Goal: Task Accomplishment & Management: Manage account settings

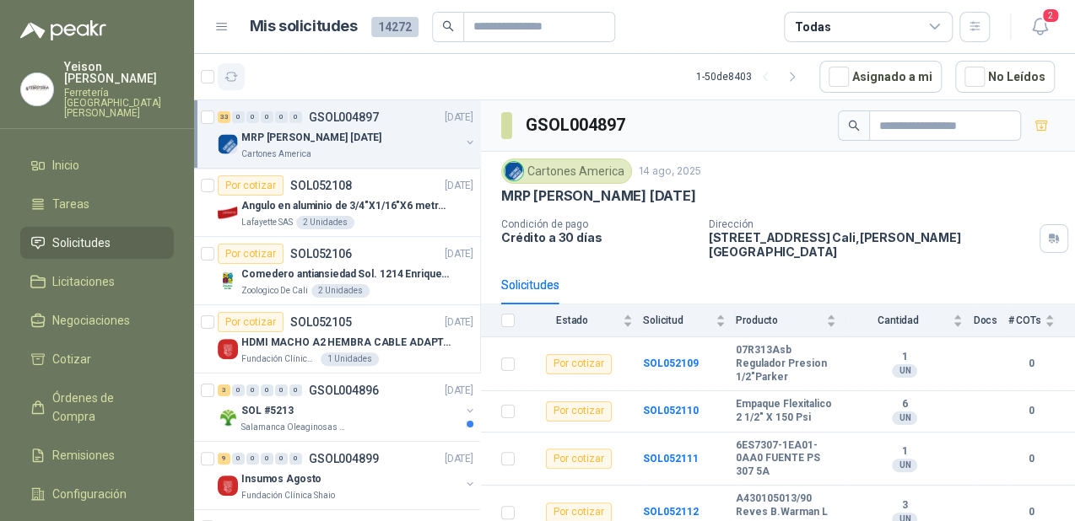
click at [236, 78] on icon "button" at bounding box center [231, 77] width 14 height 14
click at [354, 151] on div "Cartones America" at bounding box center [350, 154] width 219 height 13
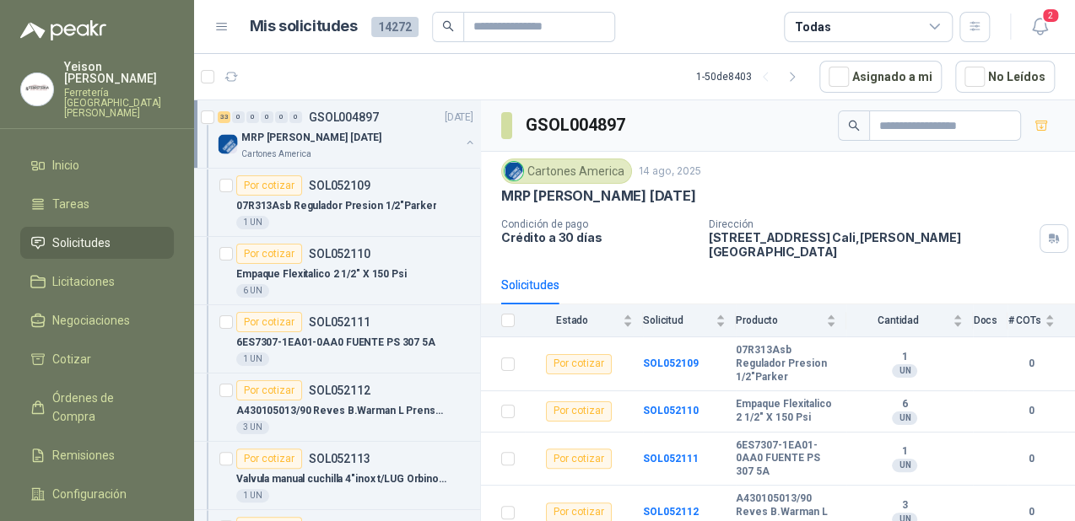
scroll to position [5, 0]
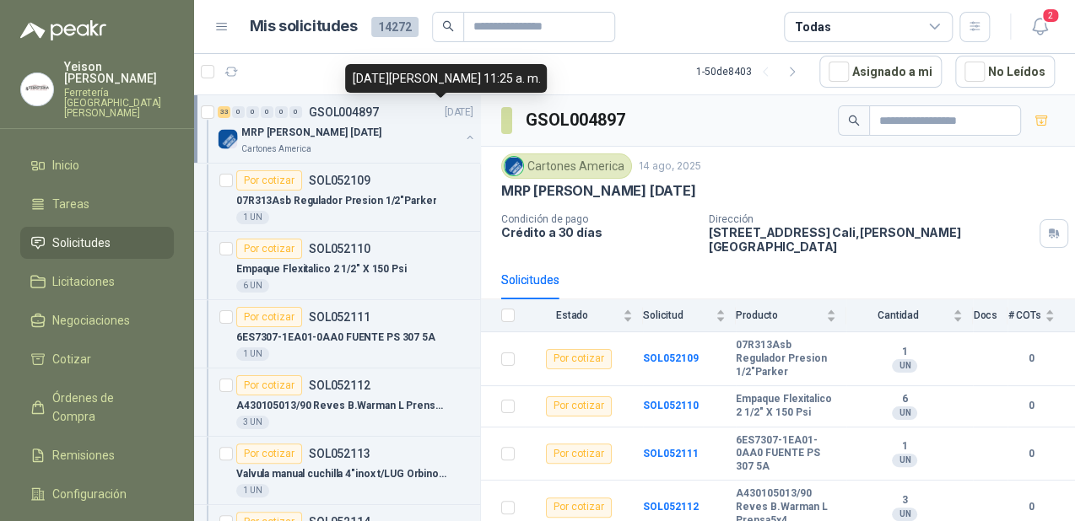
click at [463, 132] on button "button" at bounding box center [469, 137] width 13 height 13
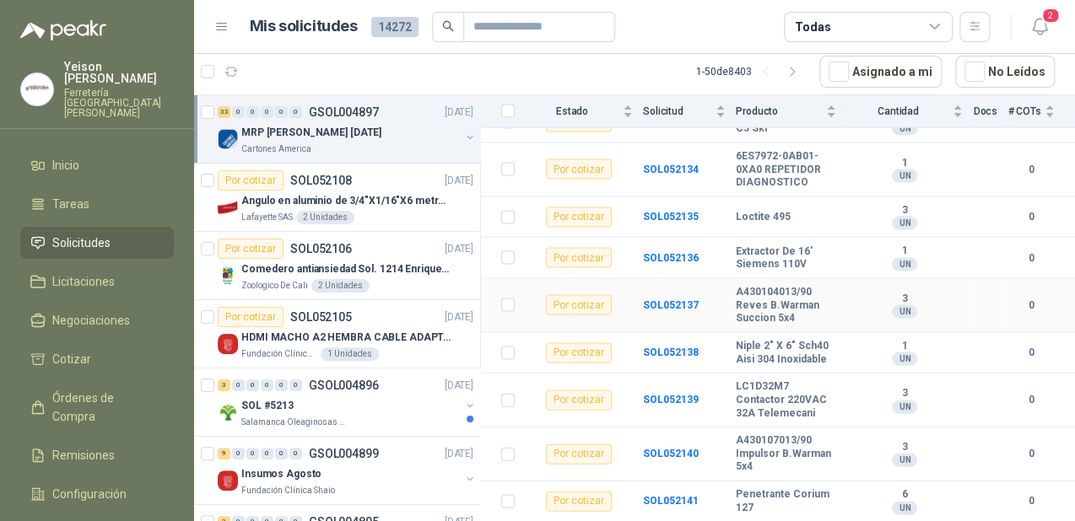
scroll to position [1441, 0]
click at [296, 398] on div "SOL #5213" at bounding box center [350, 406] width 219 height 20
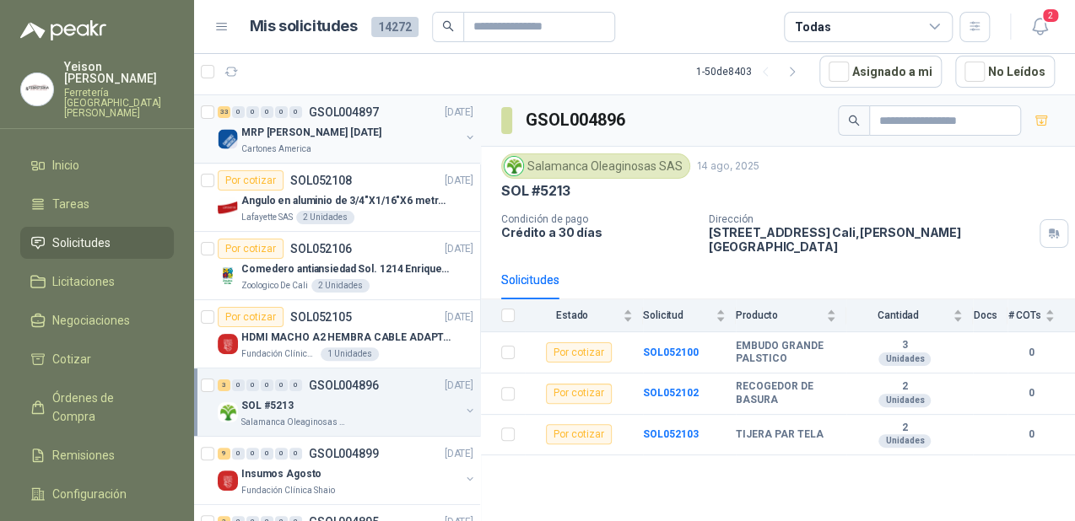
click at [325, 141] on div "MRP [PERSON_NAME] [DATE]" at bounding box center [350, 132] width 219 height 20
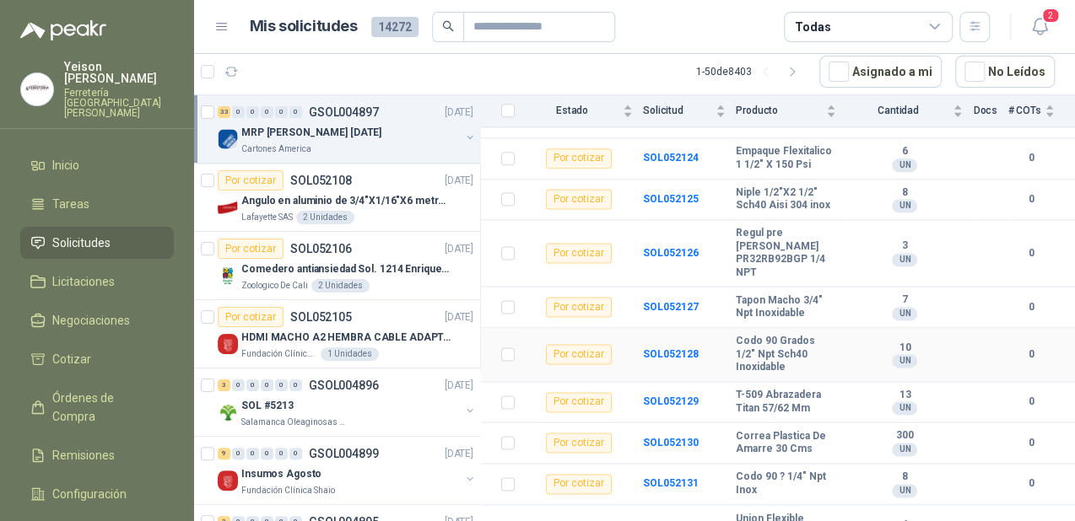
scroll to position [901, 0]
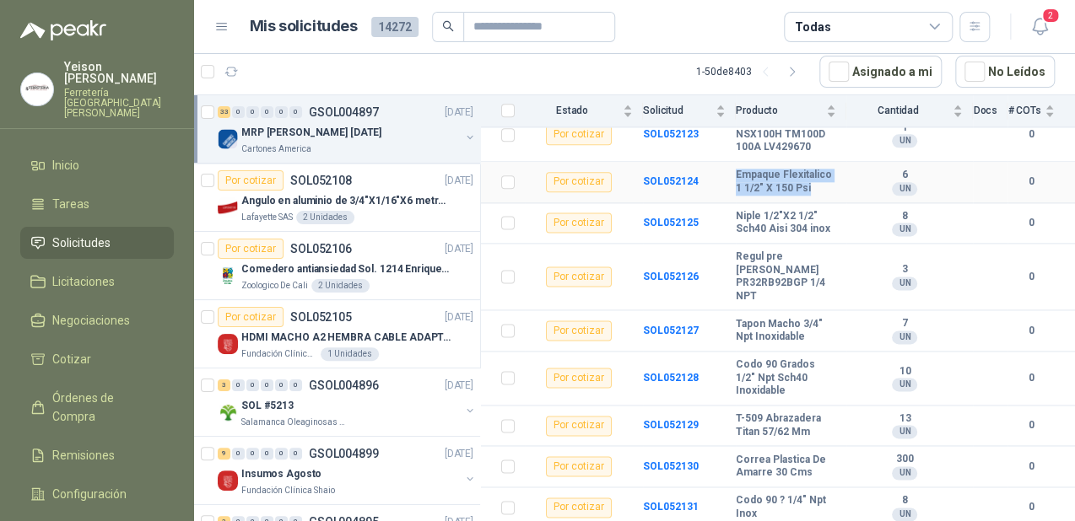
drag, startPoint x: 782, startPoint y: 246, endPoint x: 731, endPoint y: 227, distance: 54.2
click at [731, 203] on tr "Por cotizar SOL052124 Empaque Flexitalico 1 1/2" X 150 Psi 6 UN 0" at bounding box center [778, 182] width 594 height 41
copy tr "Empaque Flexitalico 1 1/2" X 150 Psi"
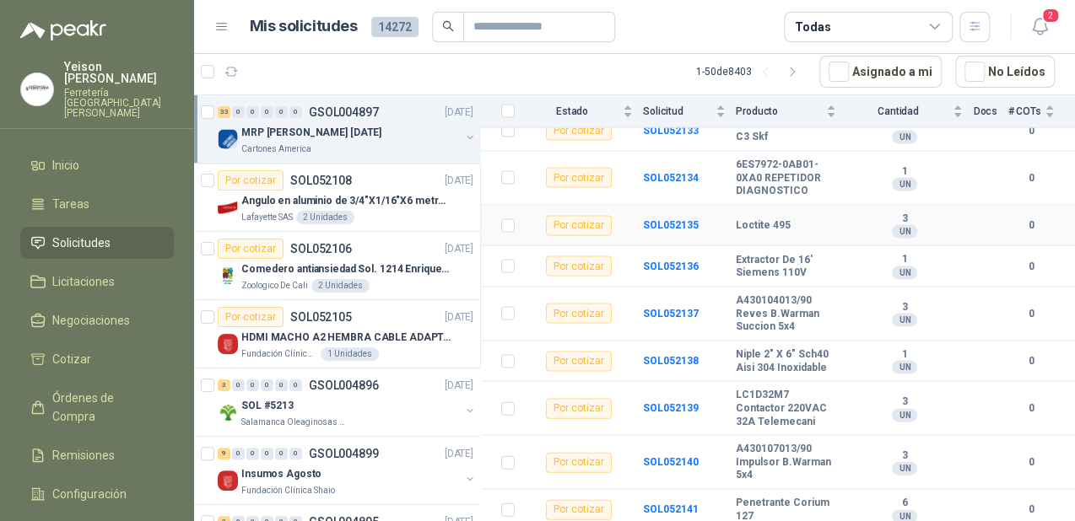
scroll to position [1441, 0]
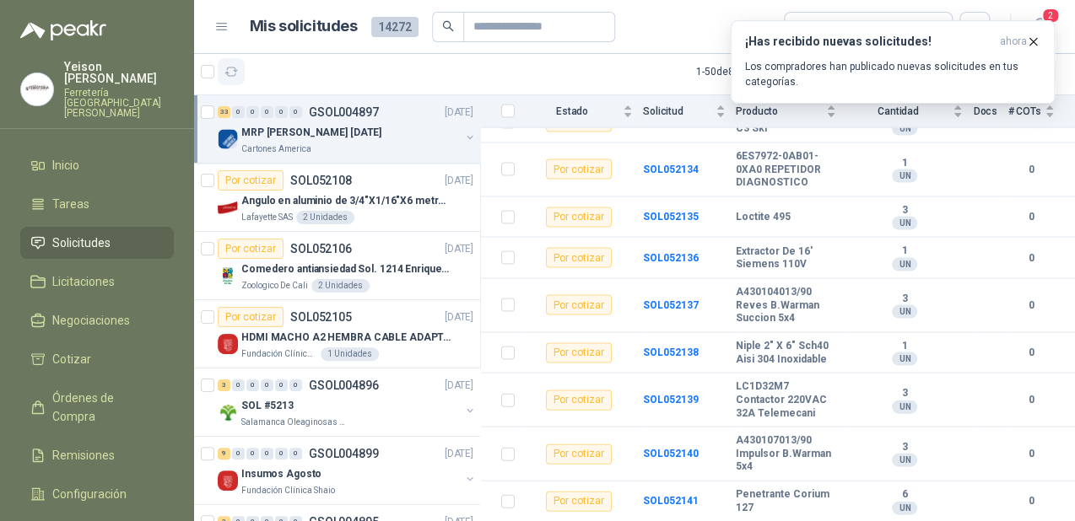
click at [233, 78] on button "button" at bounding box center [231, 71] width 27 height 27
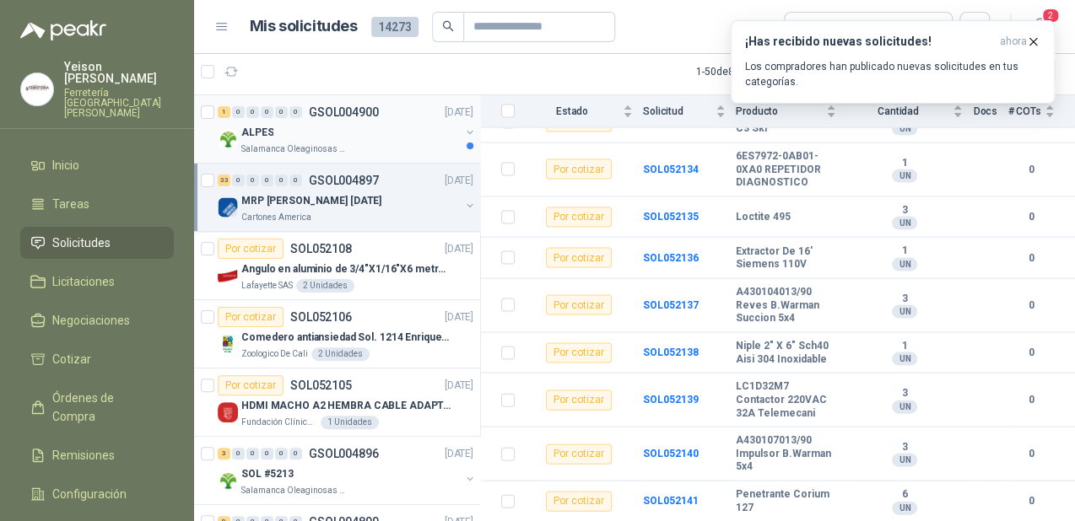
click at [332, 141] on div "ALPES" at bounding box center [350, 132] width 219 height 20
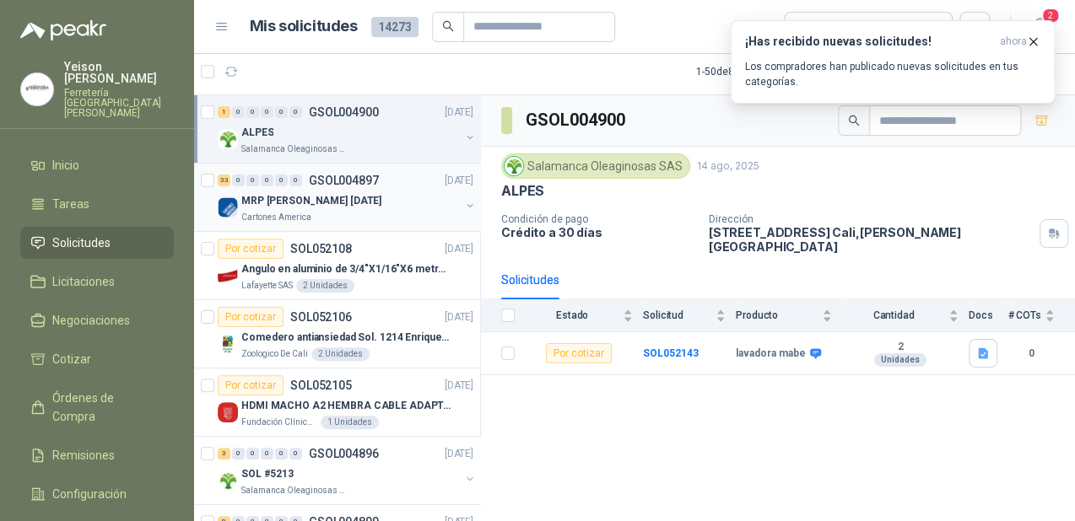
click at [345, 218] on div "Cartones America" at bounding box center [350, 217] width 219 height 13
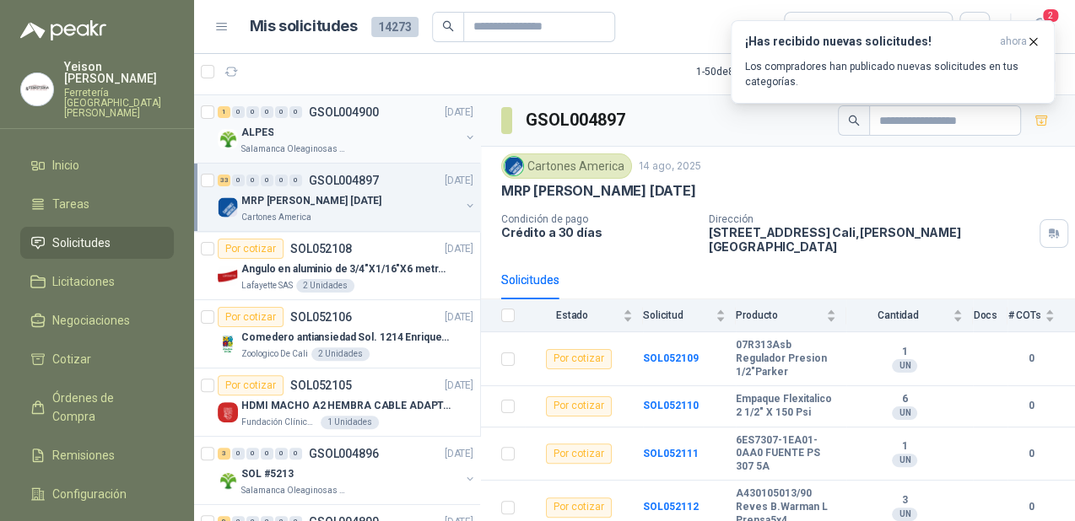
click at [327, 130] on div "ALPES" at bounding box center [350, 132] width 219 height 20
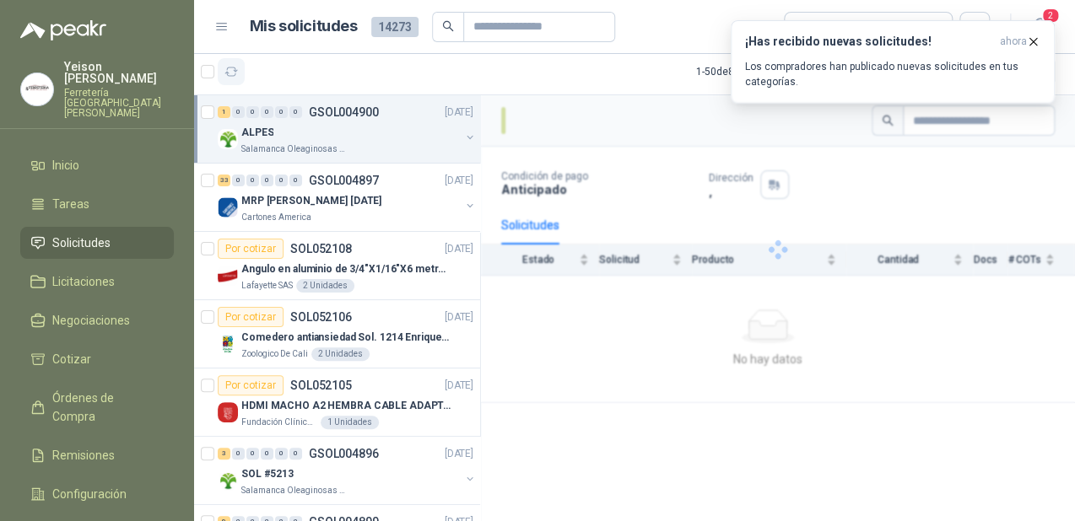
click at [225, 69] on icon "button" at bounding box center [231, 72] width 14 height 14
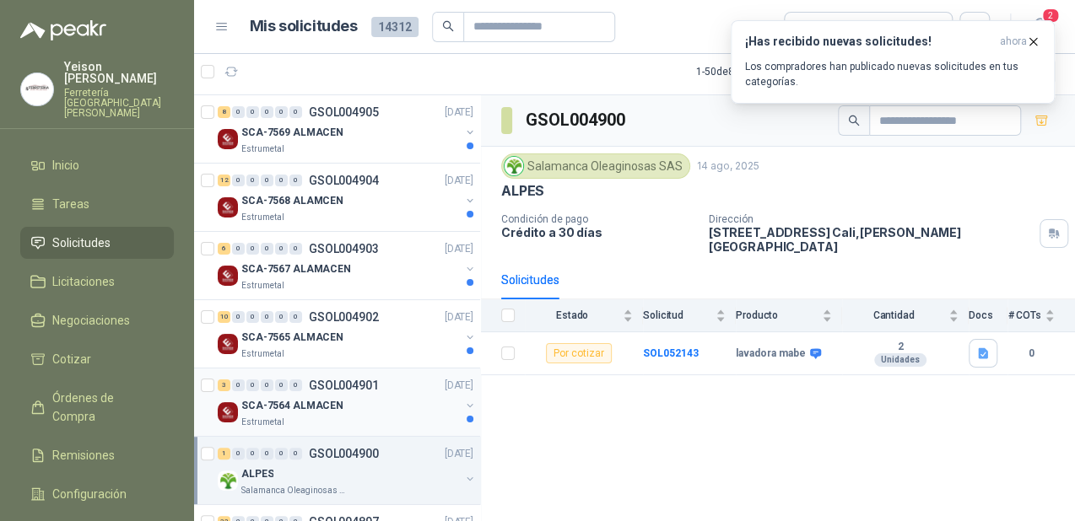
click at [331, 406] on p "SCA-7564 ALMACEN" at bounding box center [292, 406] width 102 height 16
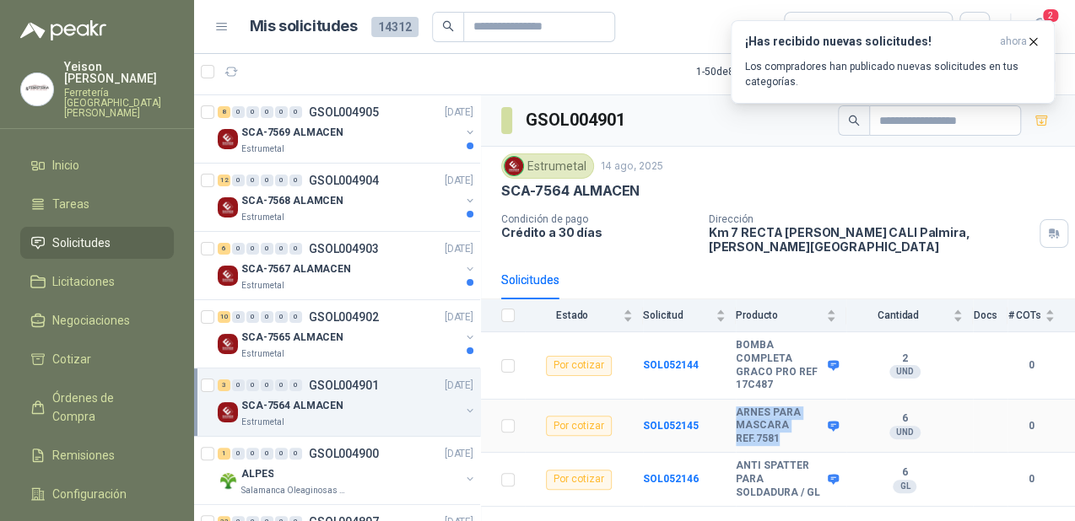
drag, startPoint x: 778, startPoint y: 423, endPoint x: 727, endPoint y: 410, distance: 52.2
click at [727, 410] on tr "Por cotizar SOL052145 ARNES PARA MASCARA REF.7581 6 UND  0" at bounding box center [778, 427] width 594 height 54
copy tr "ARNES PARA MASCARA REF.7581"
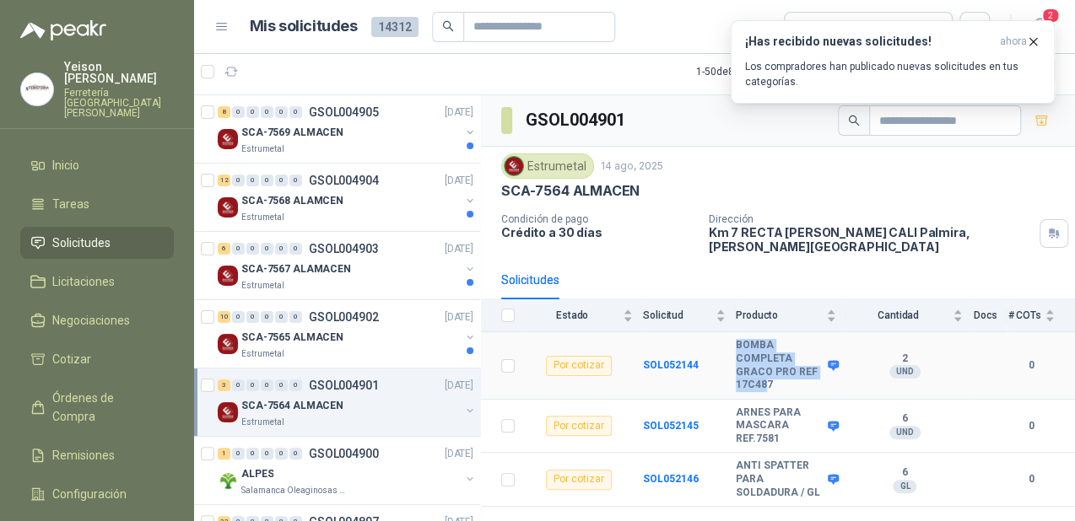
drag, startPoint x: 767, startPoint y: 365, endPoint x: 729, endPoint y: 328, distance: 53.1
click at [729, 332] on tr "Por cotizar SOL052144 BOMBA COMPLETA GRACO PRO REF 17C487 2 UND  0" at bounding box center [778, 365] width 594 height 67
copy tr "BOMBA COMPLETA GRACO PRO REF 17C48"
click at [316, 348] on div "Estrumetal" at bounding box center [350, 354] width 219 height 13
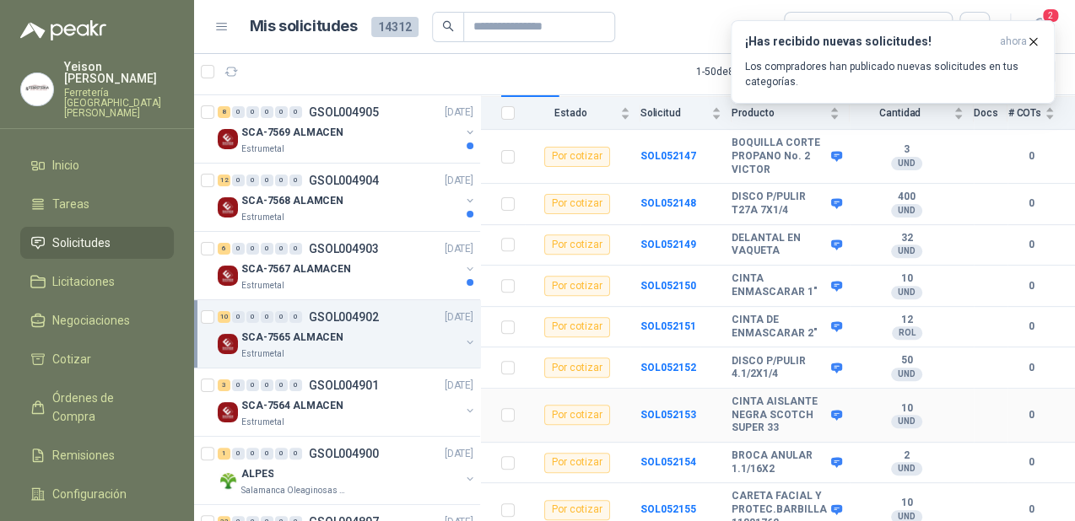
scroll to position [257, 0]
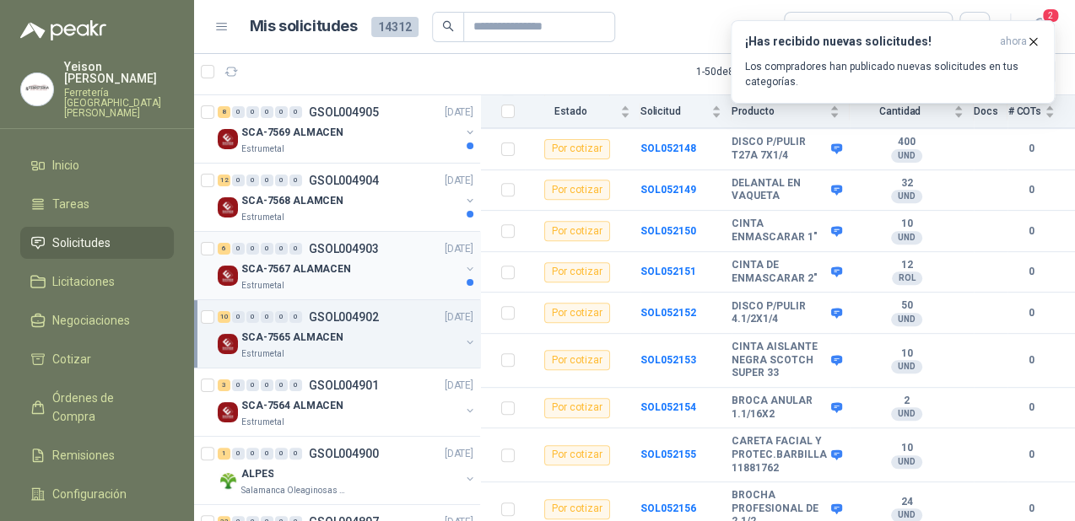
click at [380, 273] on div "SCA-7567 ALAMACEN" at bounding box center [350, 269] width 219 height 20
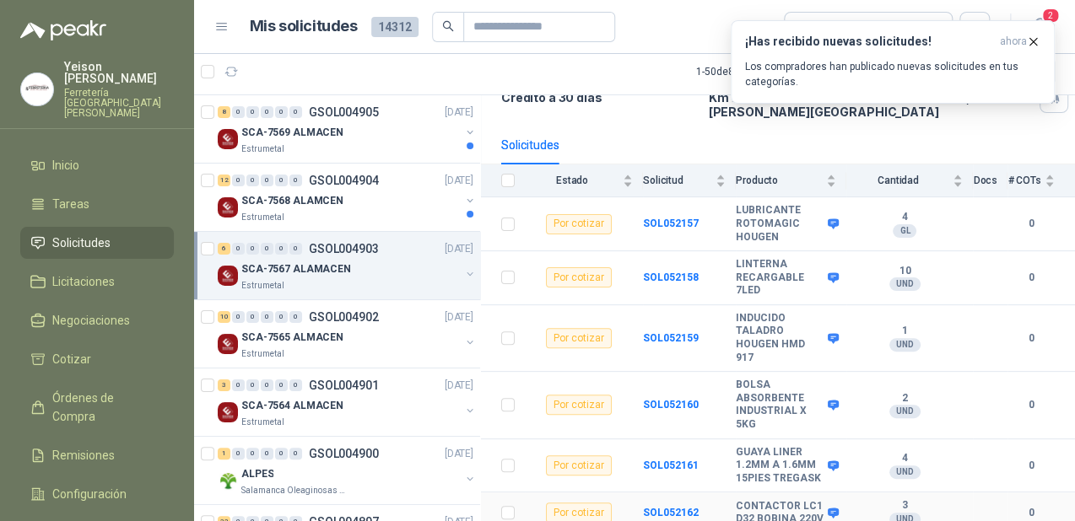
scroll to position [159, 0]
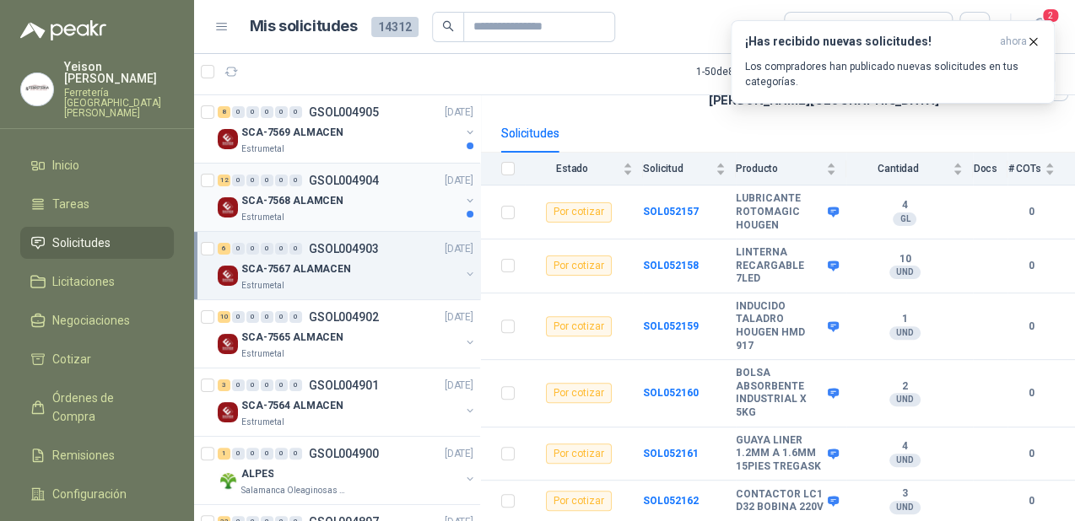
click at [327, 196] on p "SCA-7568 ALAMCEN" at bounding box center [292, 201] width 102 height 16
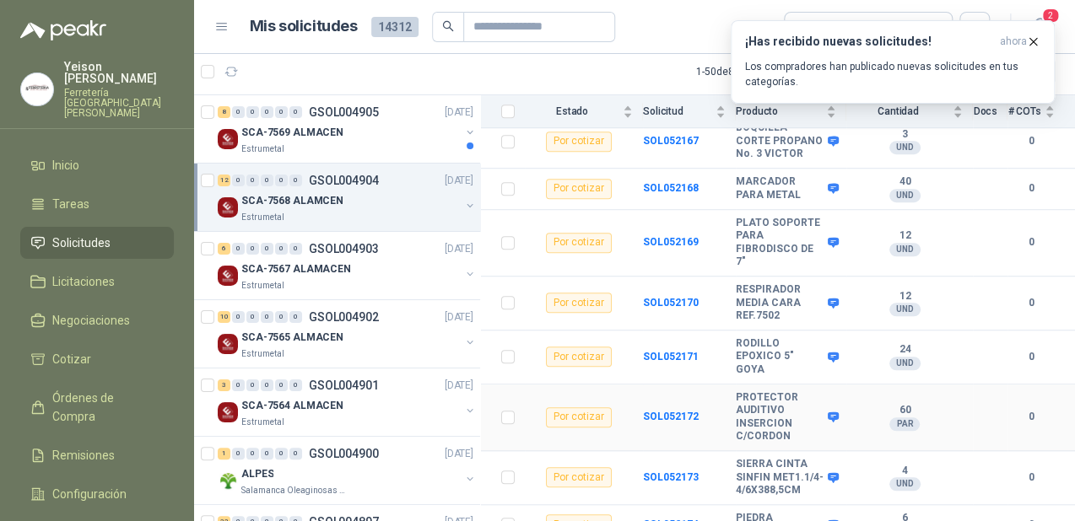
scroll to position [520, 0]
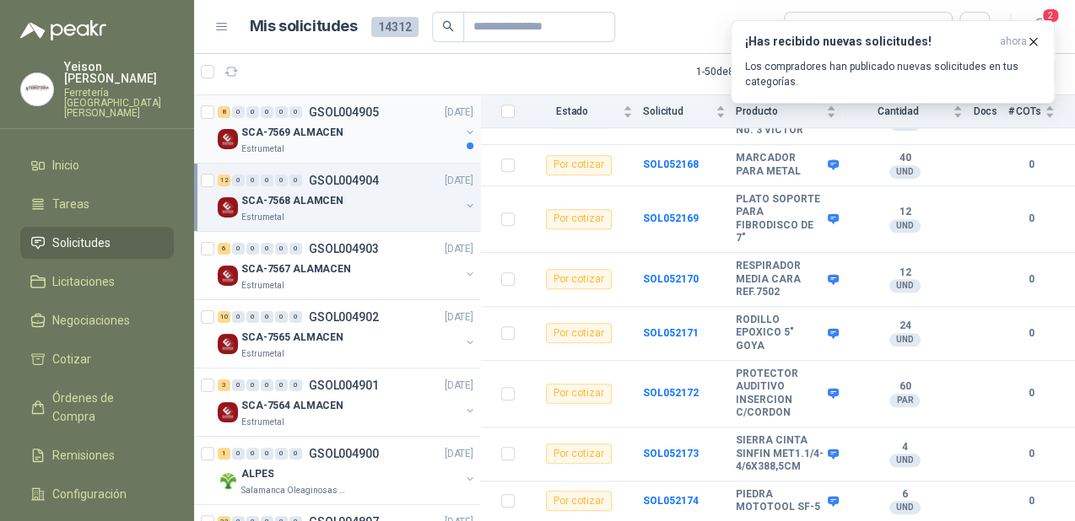
click at [347, 145] on div "Estrumetal" at bounding box center [350, 149] width 219 height 13
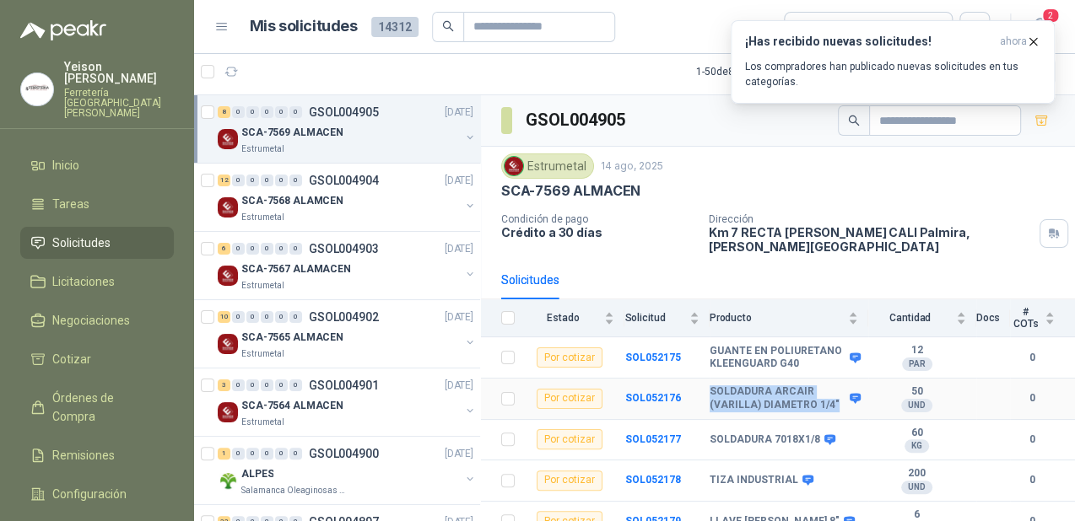
drag, startPoint x: 829, startPoint y: 389, endPoint x: 708, endPoint y: 375, distance: 122.3
click at [710, 386] on b "SOLDADURA ARCAIR (VARILLA) DIAMETRO 1/4"" at bounding box center [778, 399] width 136 height 26
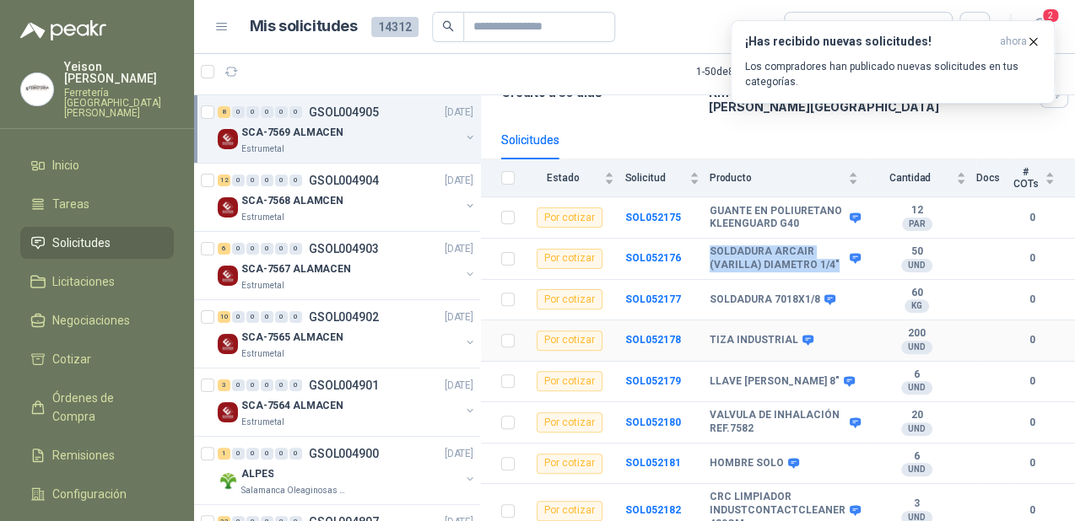
scroll to position [143, 0]
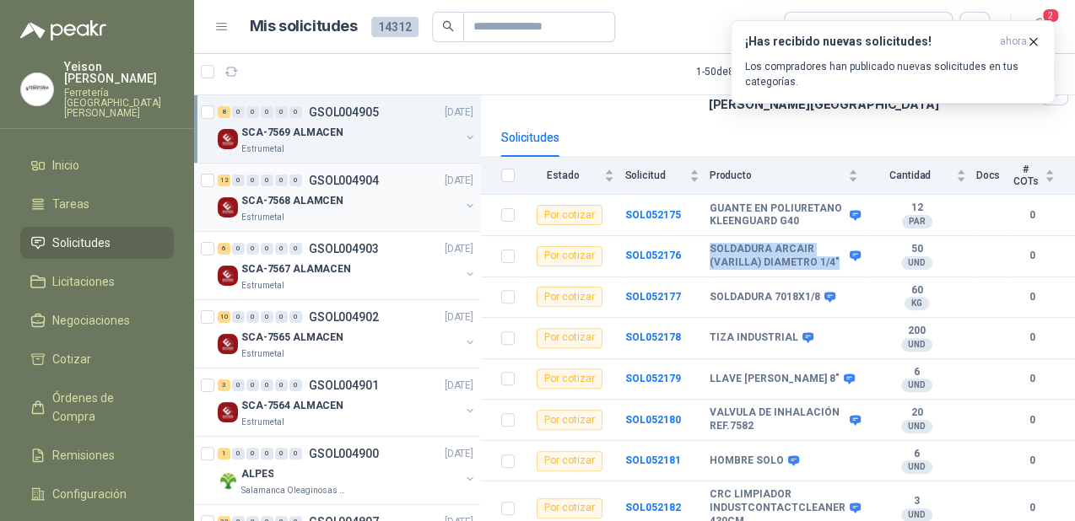
click at [307, 191] on div "SCA-7568 ALAMCEN" at bounding box center [350, 201] width 219 height 20
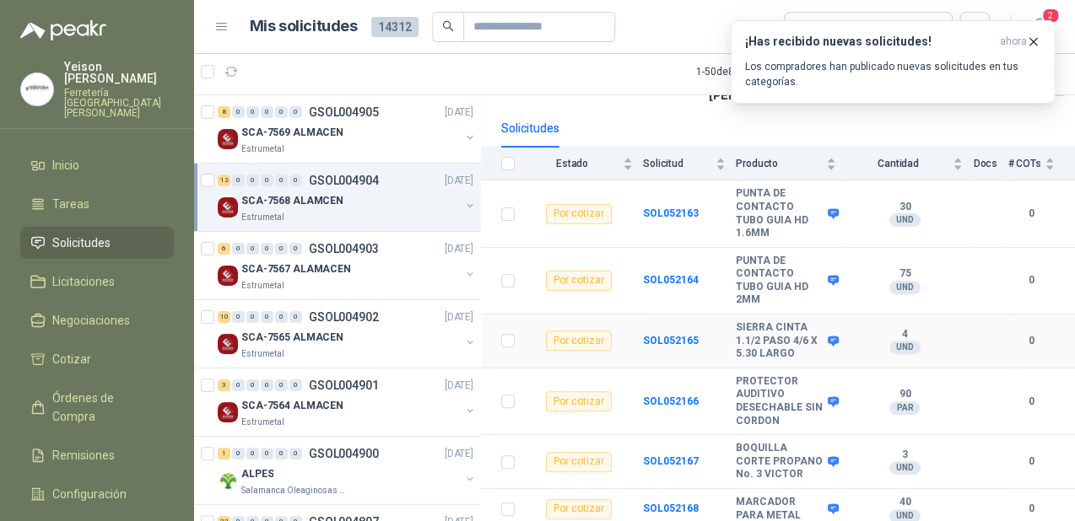
scroll to position [202, 0]
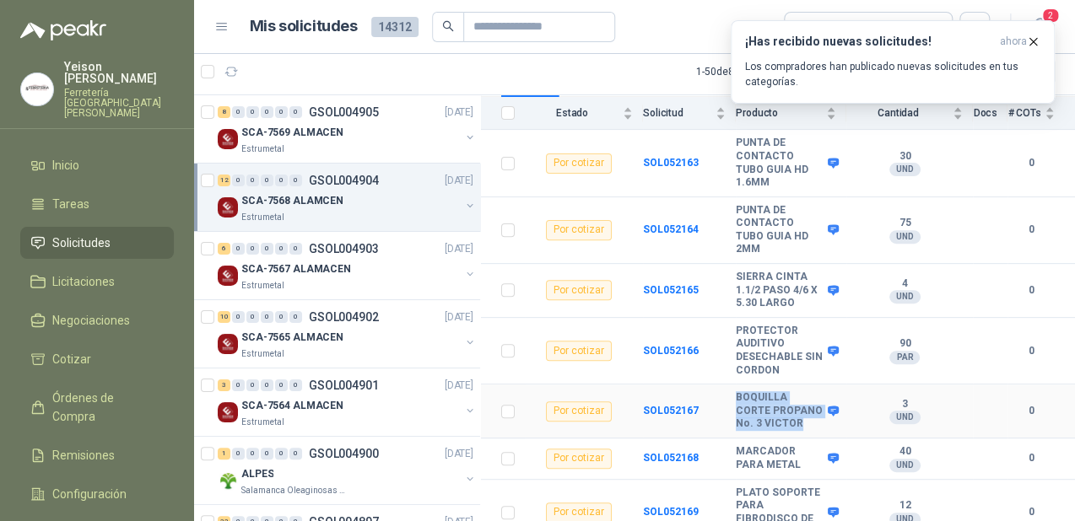
drag, startPoint x: 775, startPoint y: 420, endPoint x: 735, endPoint y: 381, distance: 56.1
click at [735, 385] on tr "Por cotizar SOL052167 BOQUILLA CORTE PROPANO No. 3 [PERSON_NAME] 3 UND  0" at bounding box center [778, 412] width 594 height 54
copy tr "BOQUILLA CORTE PROPANO No. 3 VICTOR"
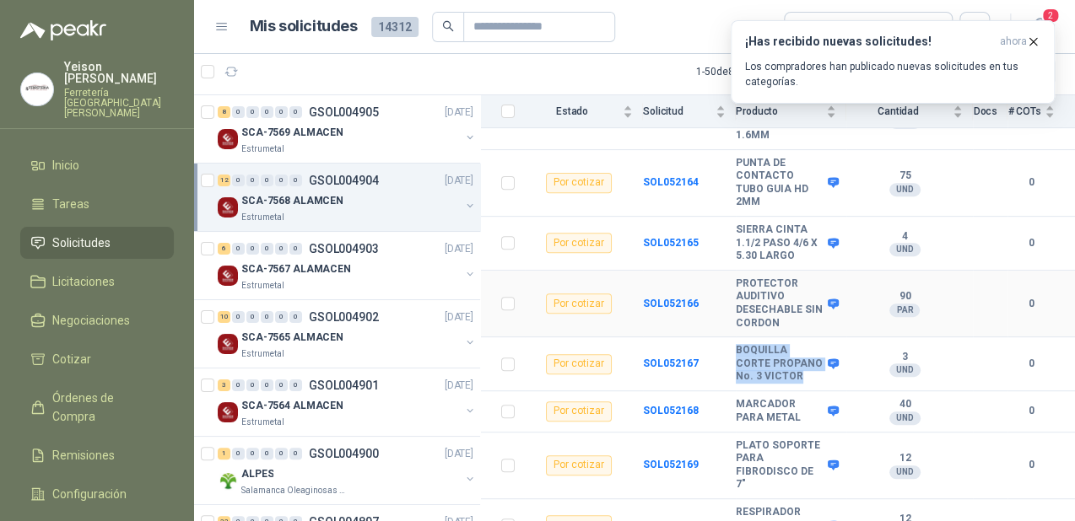
scroll to position [47, 0]
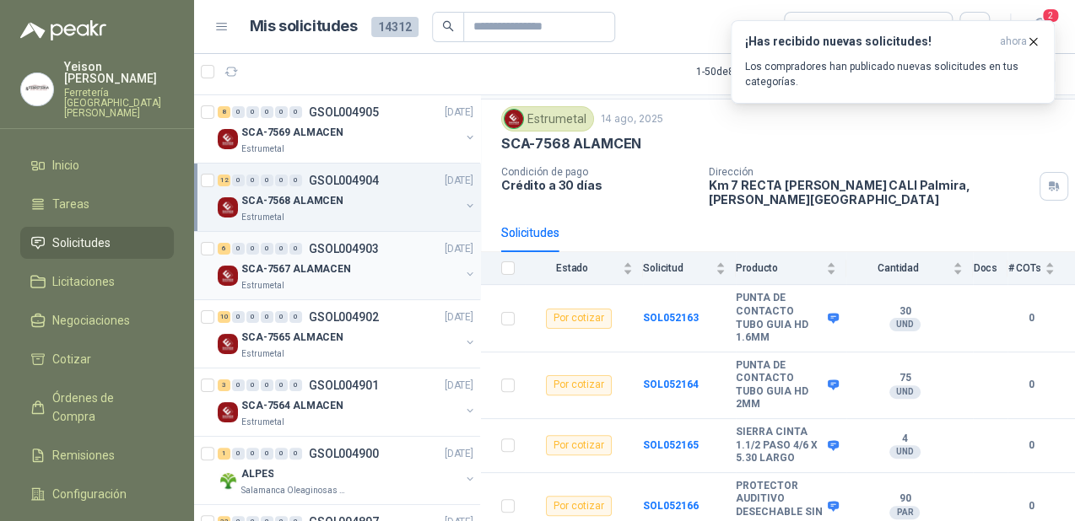
click at [286, 264] on p "SCA-7567 ALAMACEN" at bounding box center [296, 270] width 110 height 16
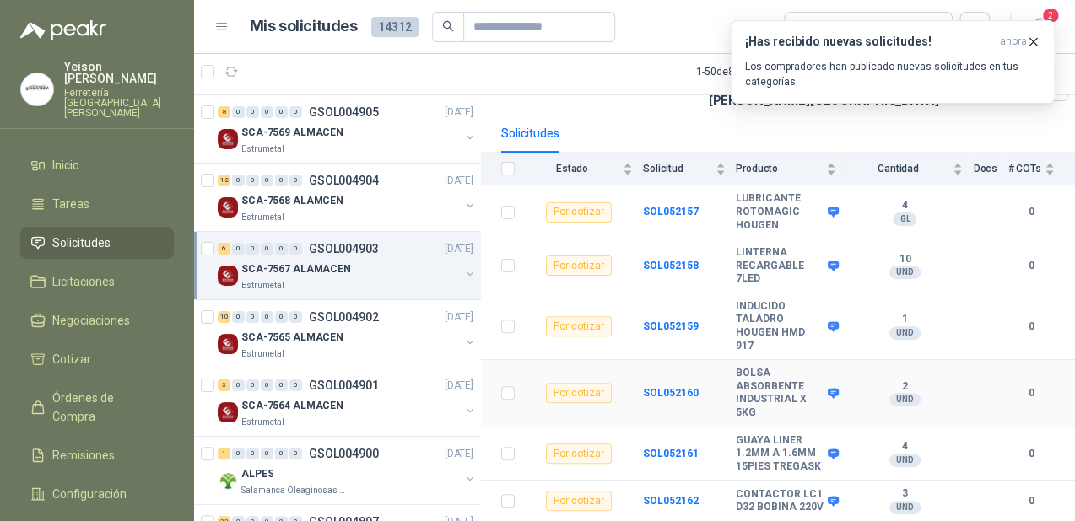
scroll to position [159, 0]
click at [375, 320] on p "GSOL004902" at bounding box center [344, 317] width 70 height 12
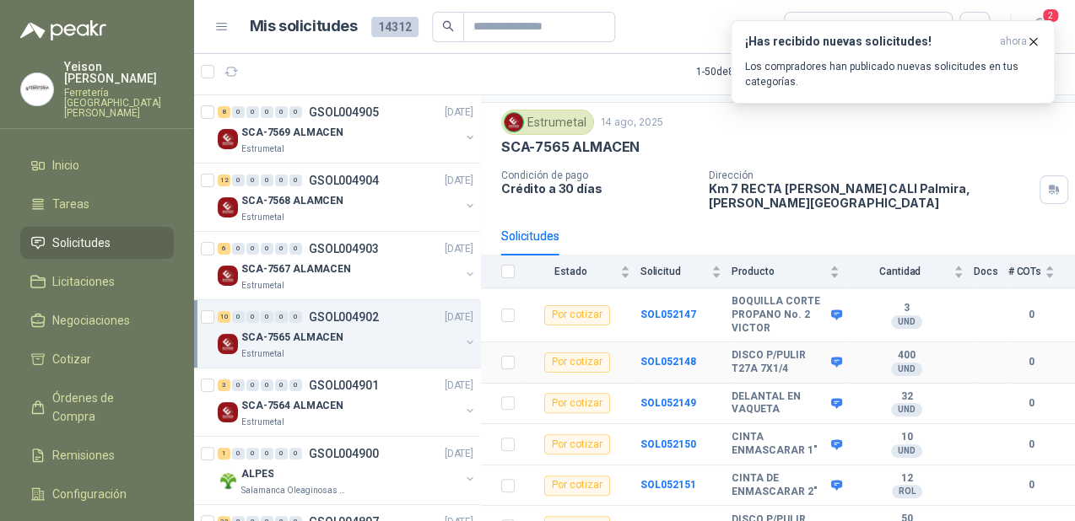
scroll to position [67, 0]
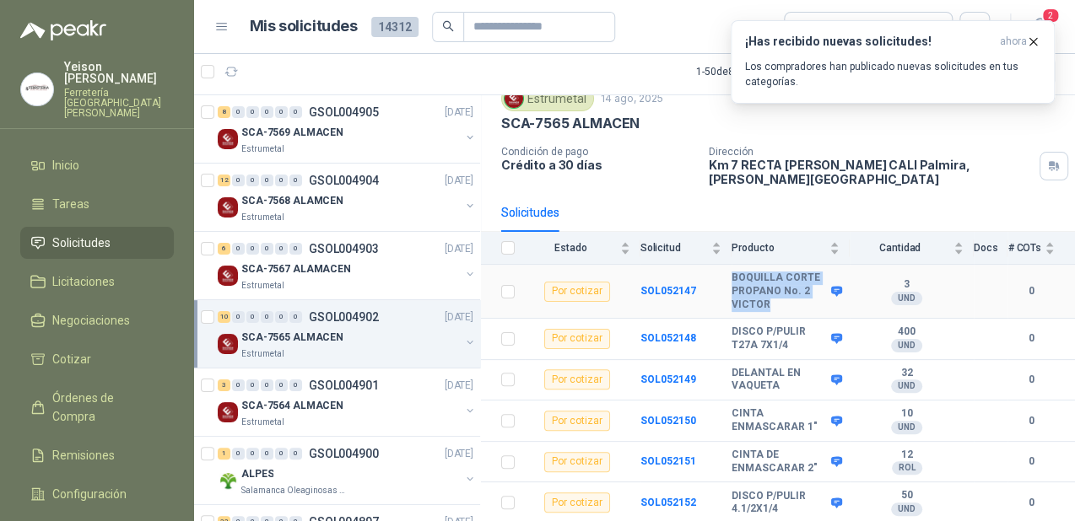
drag, startPoint x: 777, startPoint y: 294, endPoint x: 726, endPoint y: 266, distance: 57.8
click at [726, 266] on tr "Por cotizar SOL052147 BOQUILLA CORTE PROPANO No. 2 [PERSON_NAME] 3 UND  0" at bounding box center [778, 292] width 594 height 54
copy tr "BOQUILLA CORTE PROPANO No. 2 VICTOR"
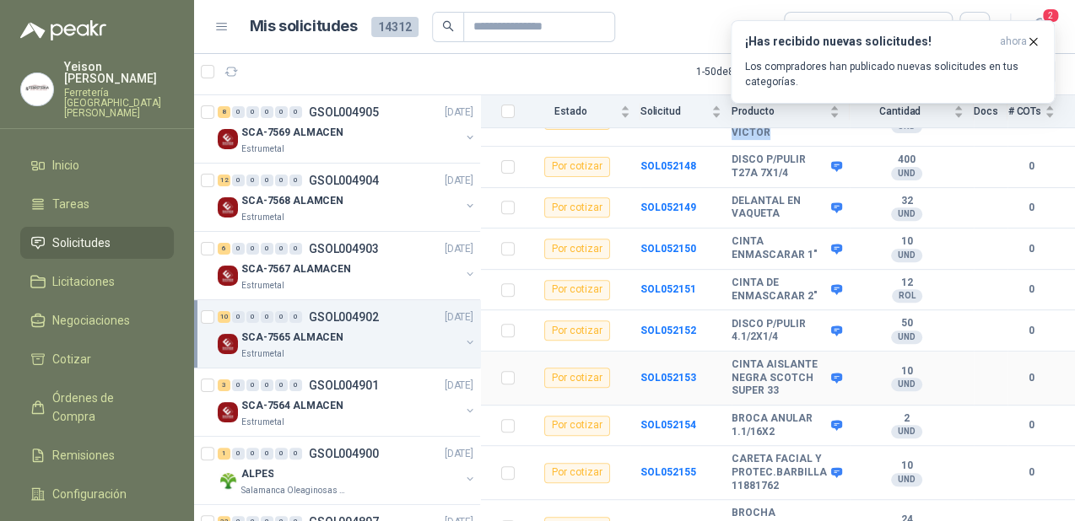
scroll to position [257, 0]
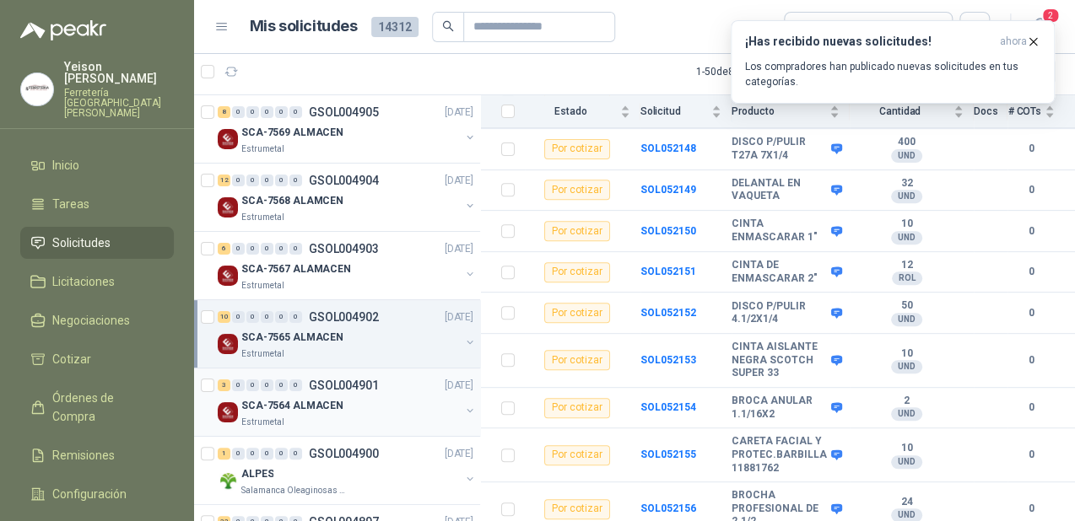
click at [364, 402] on div "SCA-7564 ALMACEN" at bounding box center [350, 406] width 219 height 20
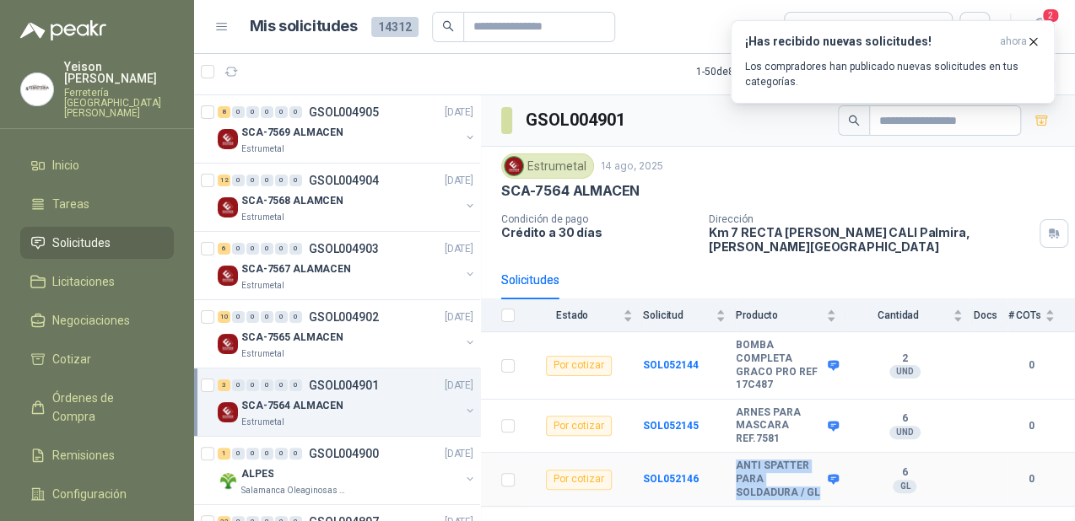
drag, startPoint x: 763, startPoint y: 480, endPoint x: 726, endPoint y: 456, distance: 44.5
click at [726, 456] on tr "Por cotizar SOL052146 ANTI SPATTER PARA SOLDADURA / GL 6 GL  0" at bounding box center [778, 480] width 594 height 54
copy tr "ANTI SPATTER PARA SOLDADURA / GL"
